Goal: Navigation & Orientation: Find specific page/section

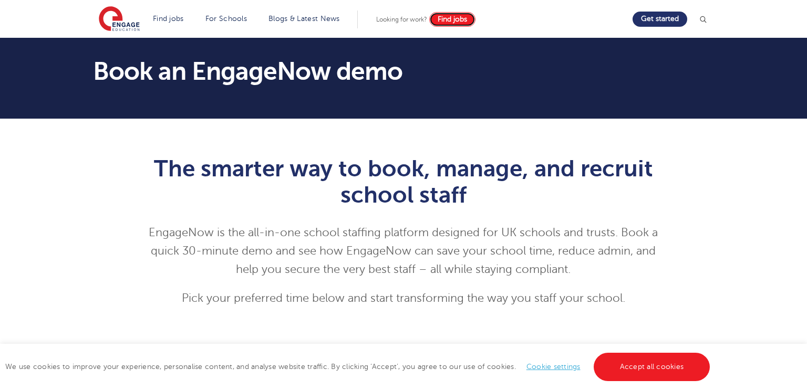
click at [440, 23] on link "Find jobs" at bounding box center [452, 19] width 46 height 15
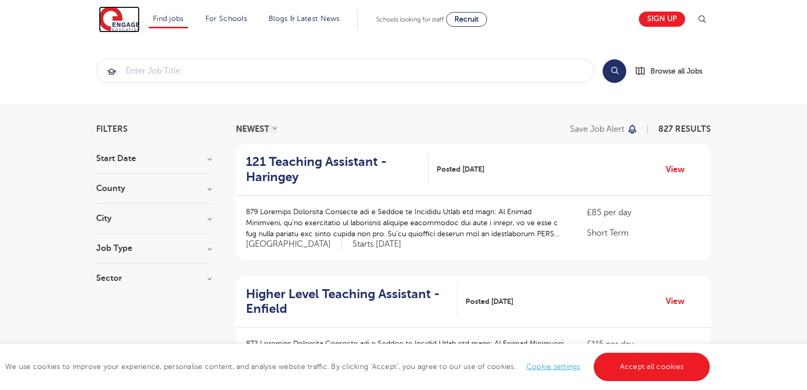
click at [107, 25] on img at bounding box center [119, 19] width 41 height 26
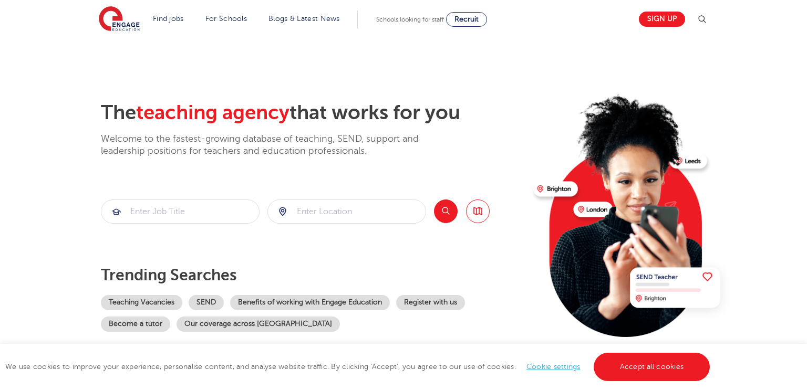
click at [699, 21] on img at bounding box center [701, 19] width 13 height 13
